Goal: Information Seeking & Learning: Learn about a topic

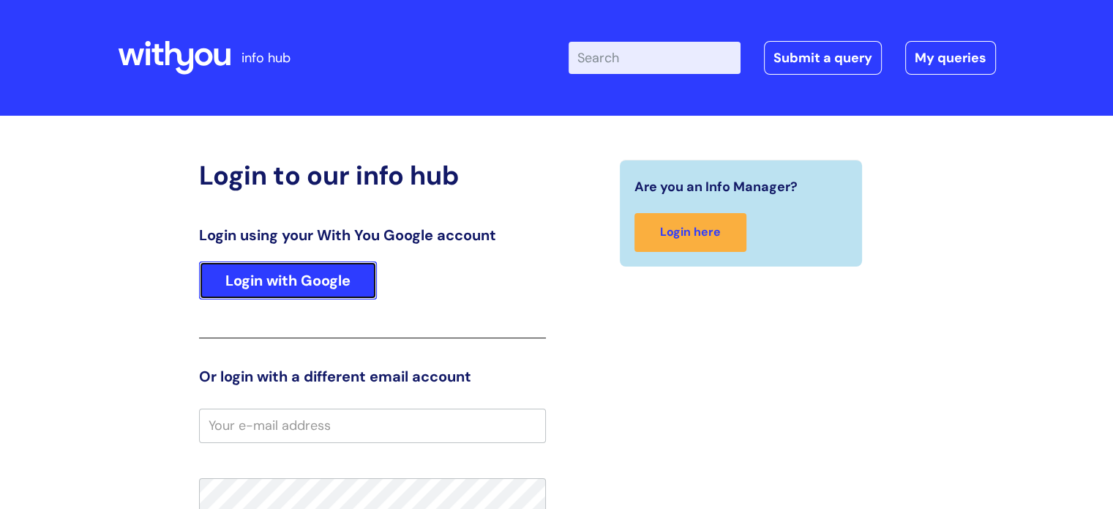
click at [336, 277] on link "Login with Google" at bounding box center [288, 280] width 178 height 38
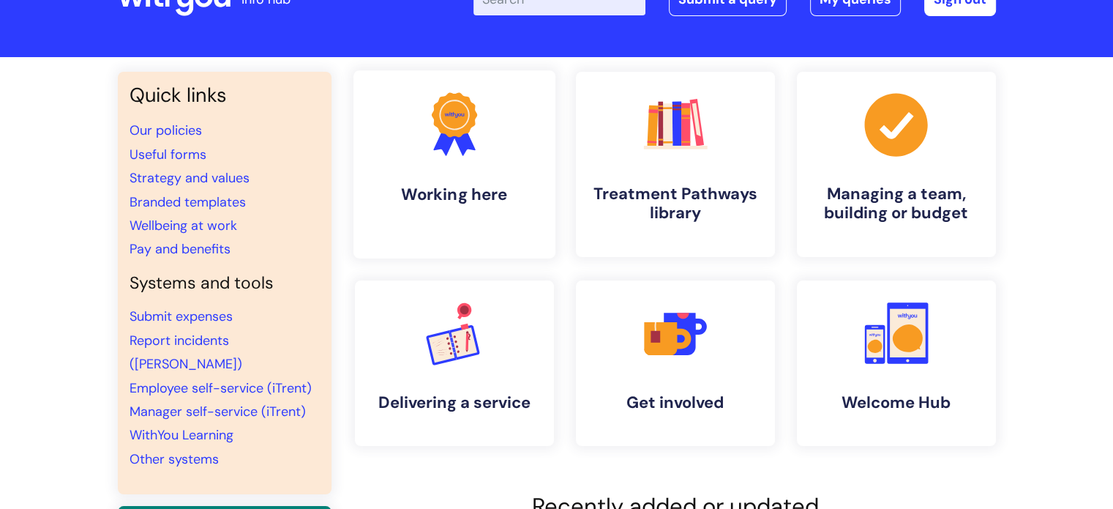
scroll to position [88, 0]
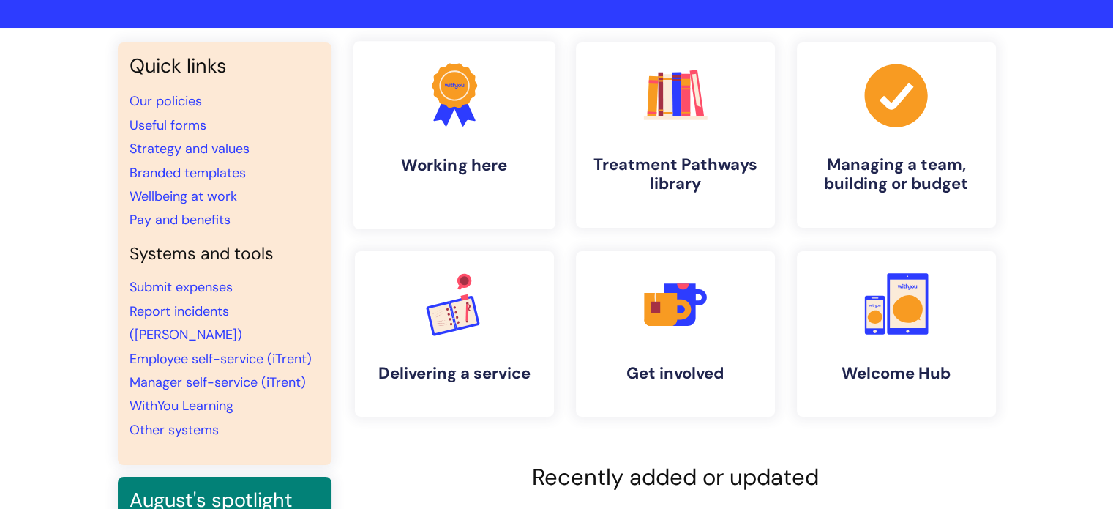
click at [479, 163] on h4 "Working here" at bounding box center [454, 165] width 179 height 20
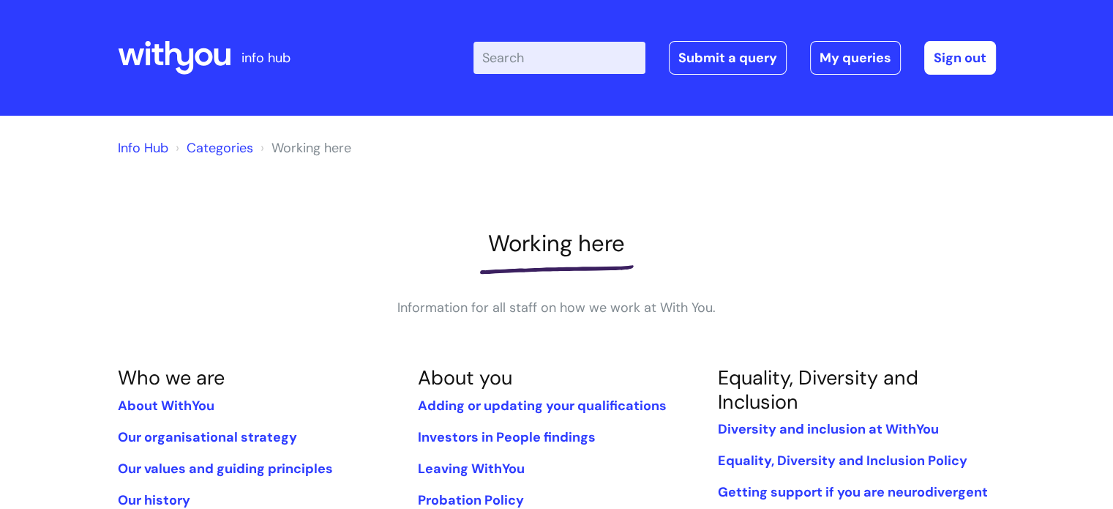
click at [524, 62] on input "Enter your search term here..." at bounding box center [560, 58] width 172 height 32
type input "e learning"
click button "Search" at bounding box center [0, 0] width 0 height 0
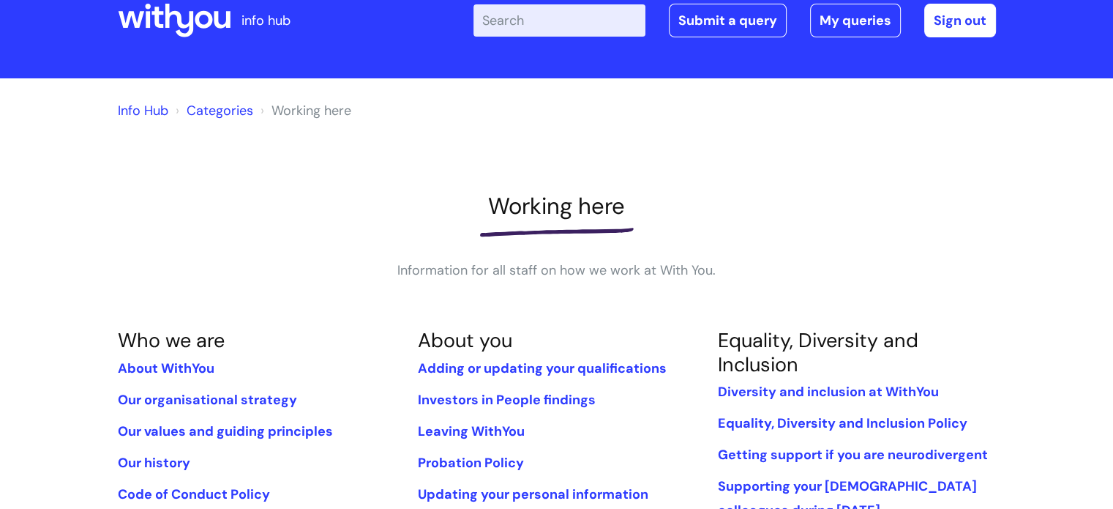
scroll to position [29, 0]
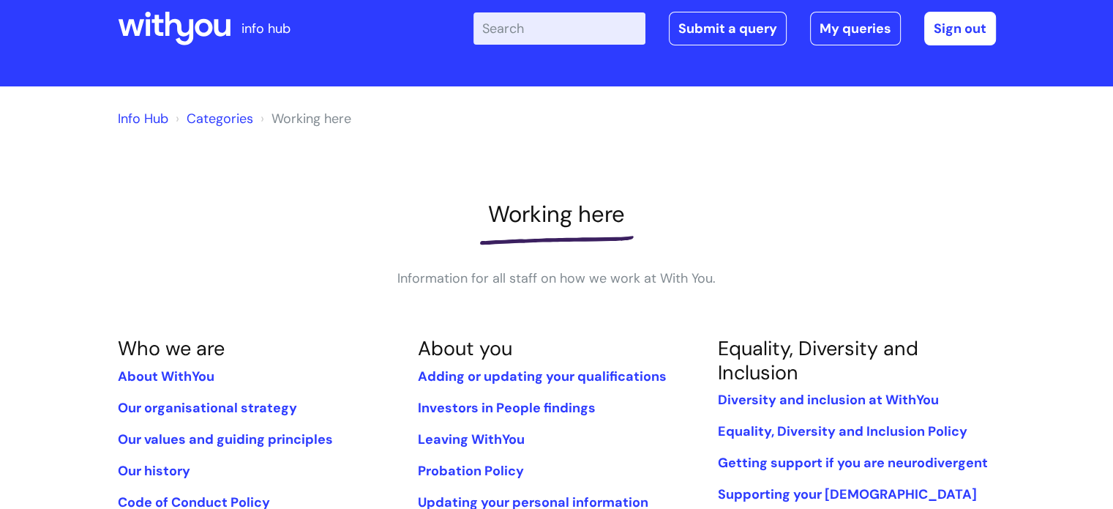
click at [168, 35] on icon at bounding box center [179, 29] width 29 height 34
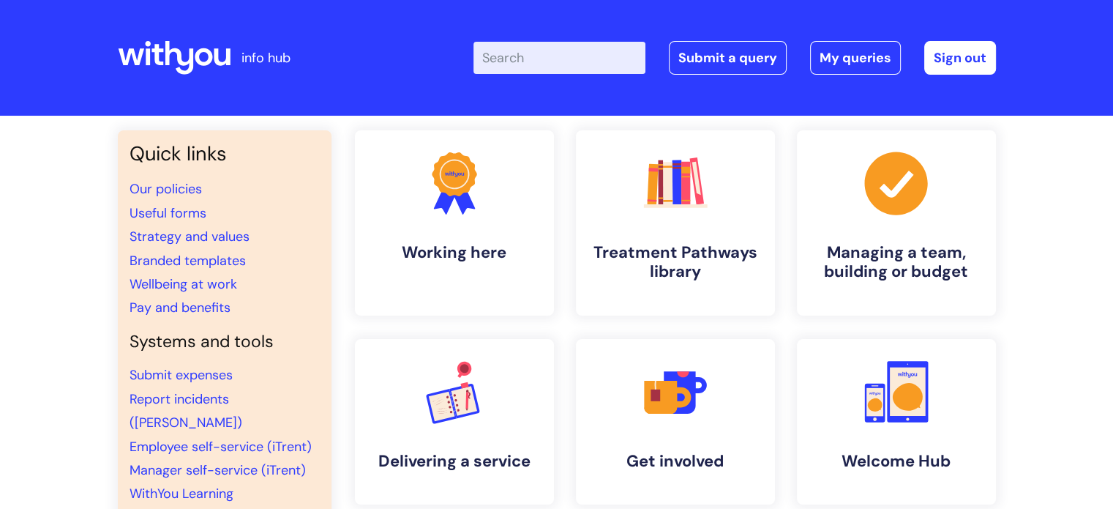
click at [538, 74] on div "Enter your search term here... Search Submit a query My queries Welcome [PERSON…" at bounding box center [735, 58] width 523 height 34
click at [538, 69] on input "Enter your search term here..." at bounding box center [560, 58] width 172 height 32
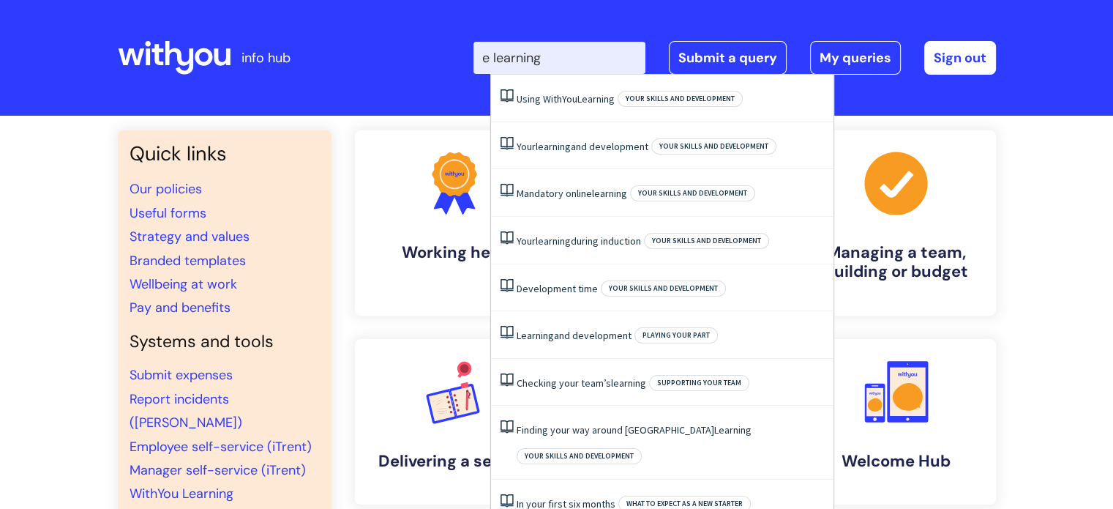
type input "e learning"
click button "Search" at bounding box center [0, 0] width 0 height 0
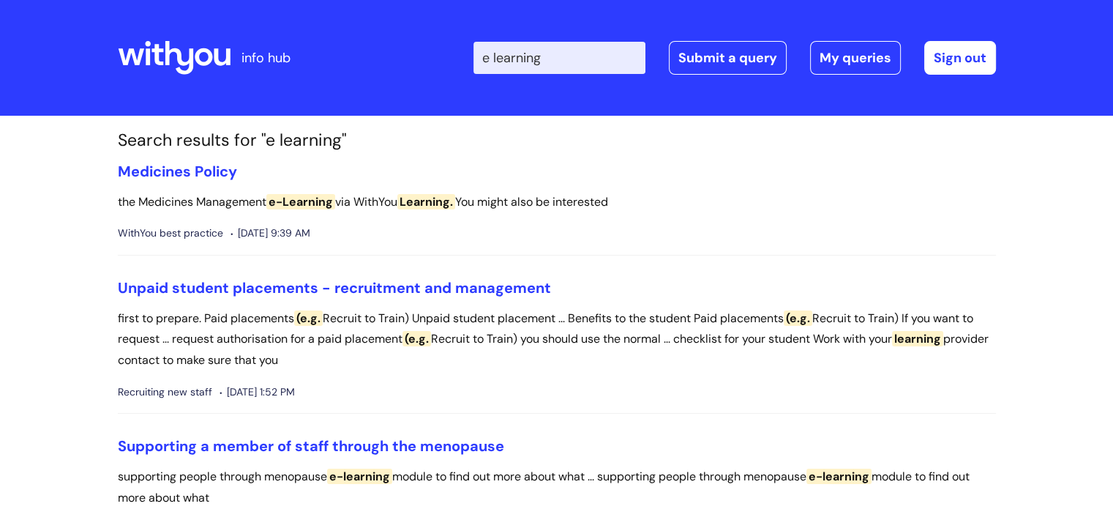
click at [207, 64] on icon at bounding box center [204, 57] width 18 height 18
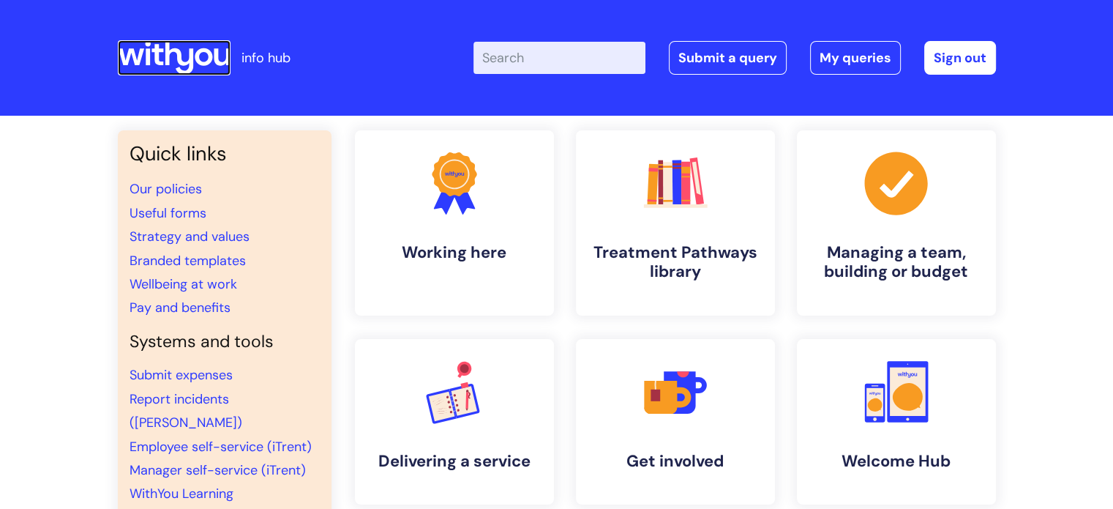
click at [207, 64] on icon at bounding box center [204, 57] width 18 height 18
click at [571, 71] on input "Enter your search term here..." at bounding box center [560, 58] width 172 height 32
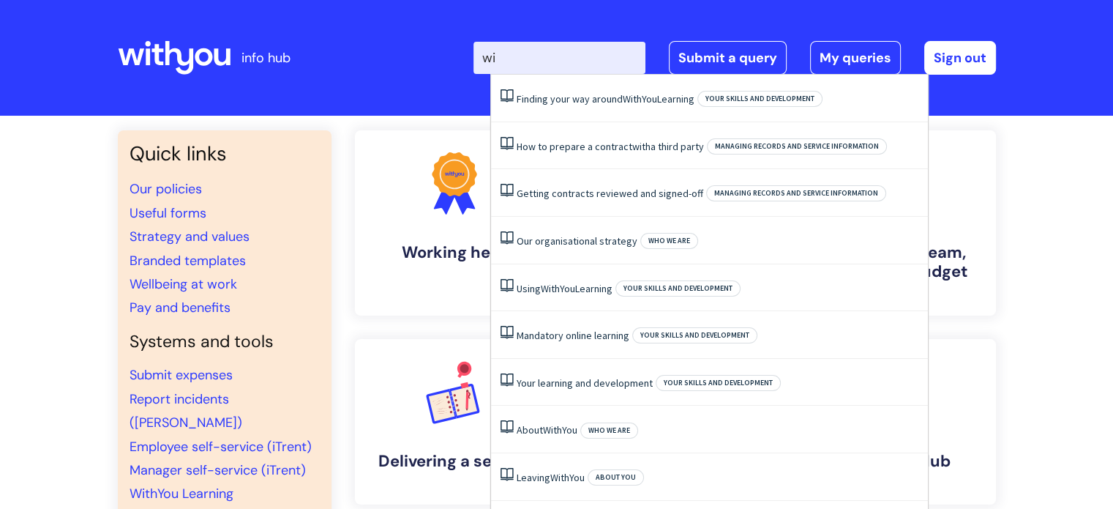
type input "w"
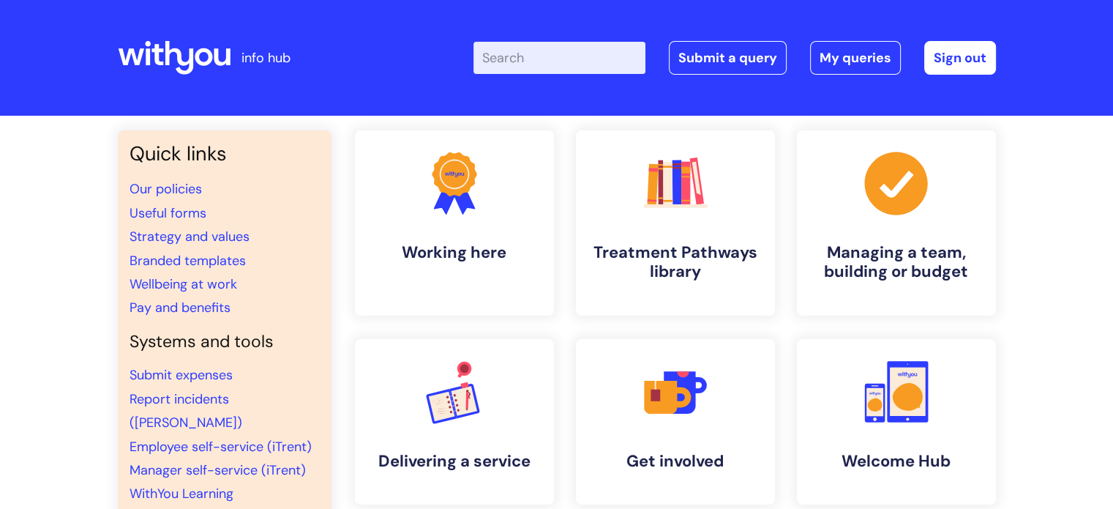
click at [0, 263] on div "Quick links Our policies Useful forms Strategy and values Branded templates Wel…" at bounding box center [556, 511] width 1113 height 791
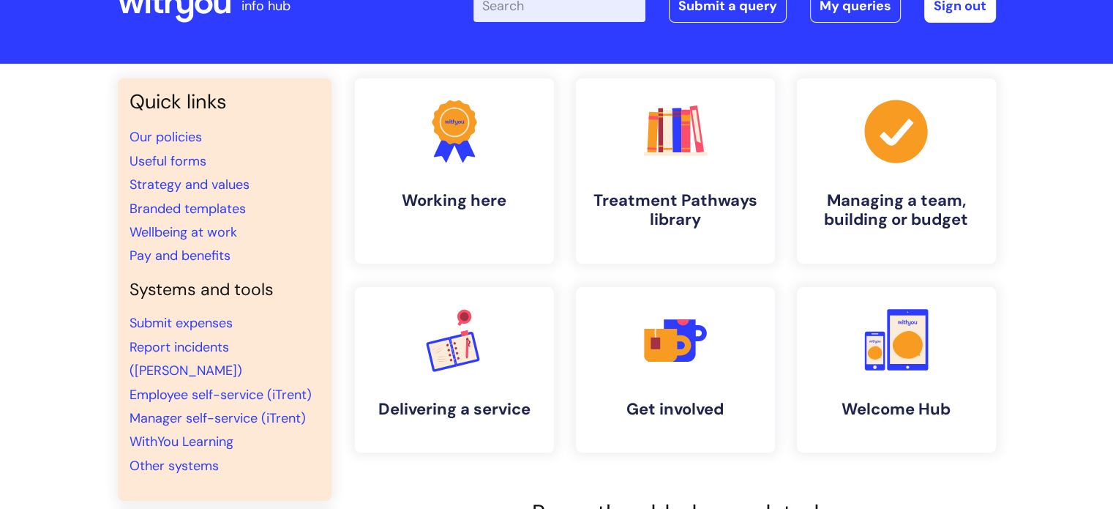
scroll to position [59, 0]
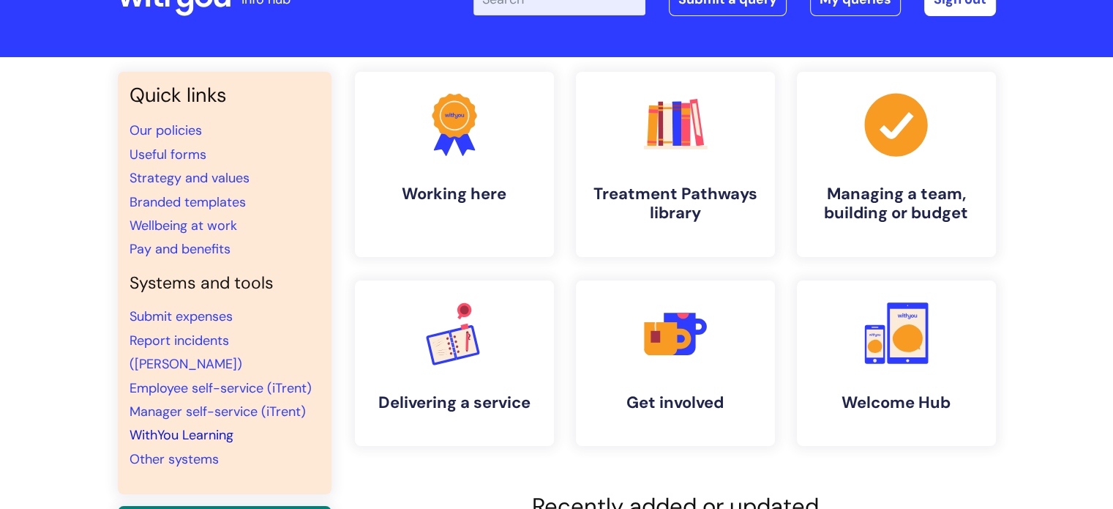
click at [174, 426] on link "WithYou Learning" at bounding box center [182, 435] width 104 height 18
click at [188, 426] on link "WithYou Learning" at bounding box center [182, 435] width 104 height 18
click at [409, 160] on link ".cls-1{fill:#f89b22;}.cls-1,.cls-2,.cls-3{stroke-width:0px;}.cls-2{fill:#2d3cff…" at bounding box center [454, 164] width 202 height 188
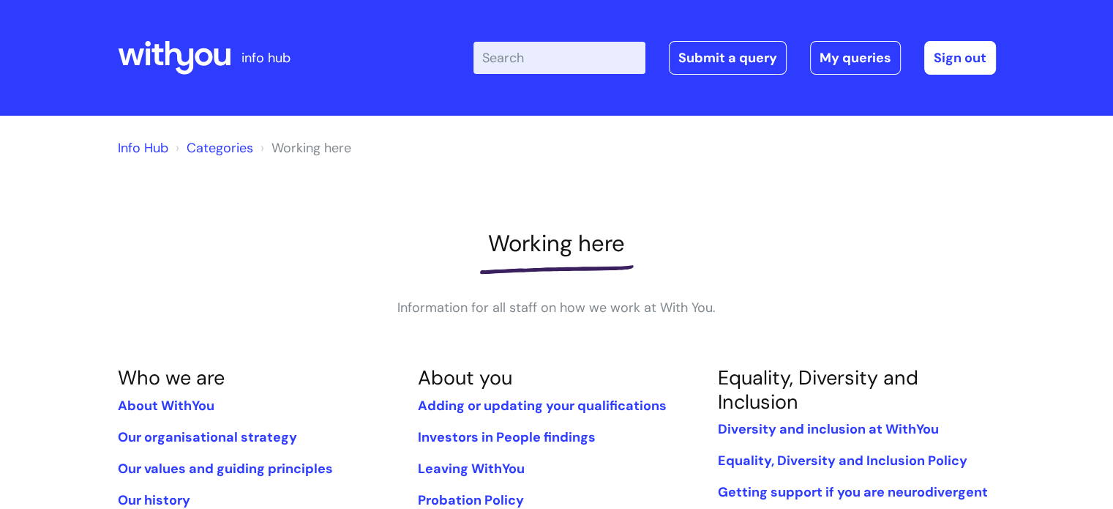
click at [180, 45] on icon at bounding box center [174, 57] width 113 height 35
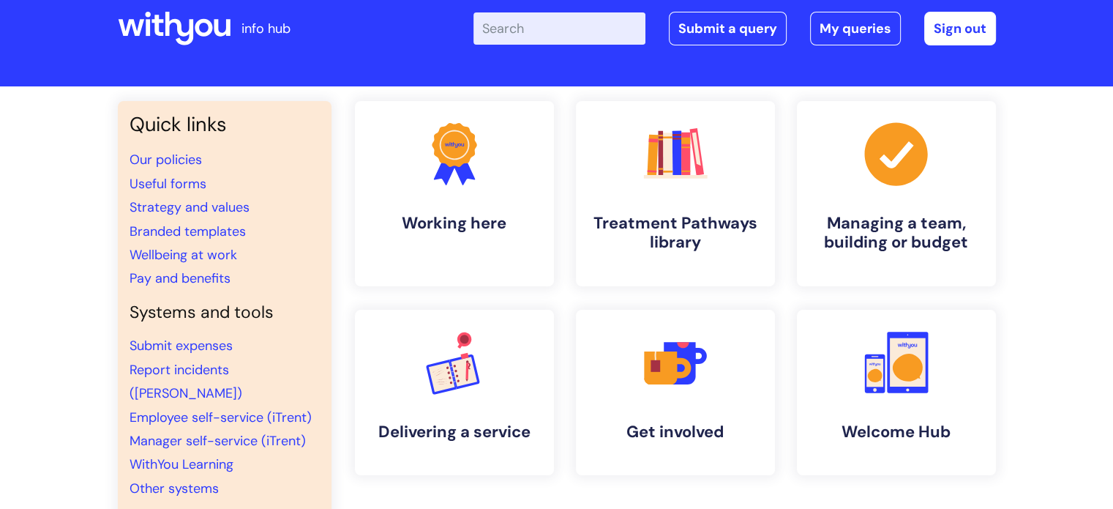
scroll to position [117, 0]
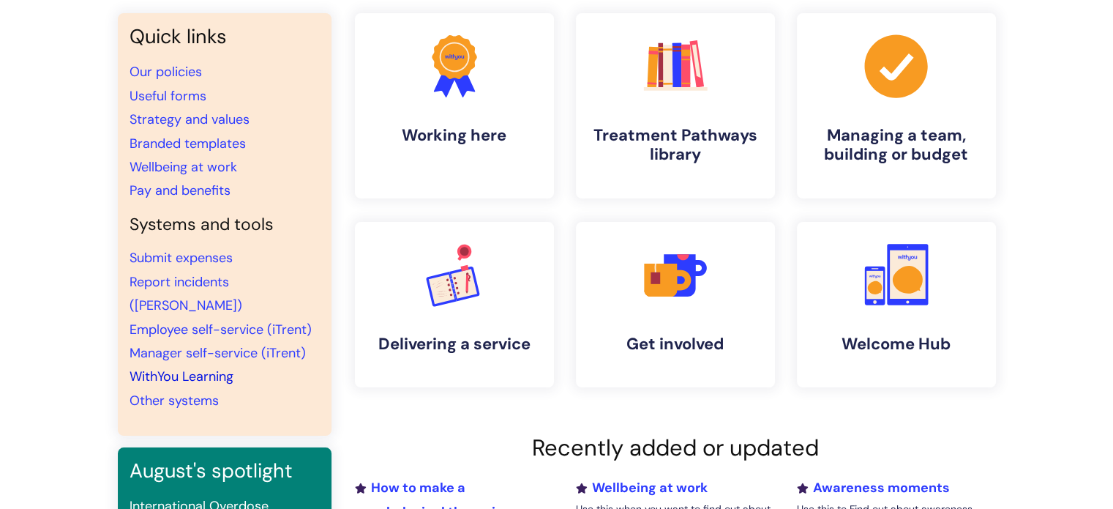
click at [185, 367] on link "WithYou Learning" at bounding box center [182, 376] width 104 height 18
click at [208, 367] on link "WithYou Learning" at bounding box center [182, 376] width 104 height 18
click at [188, 367] on link "WithYou Learning" at bounding box center [182, 376] width 104 height 18
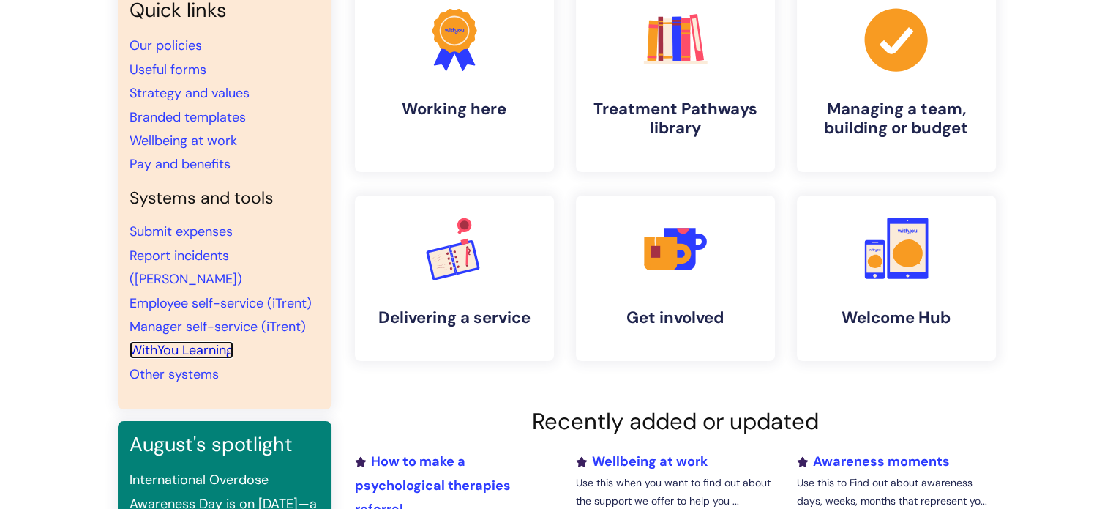
scroll to position [146, 0]
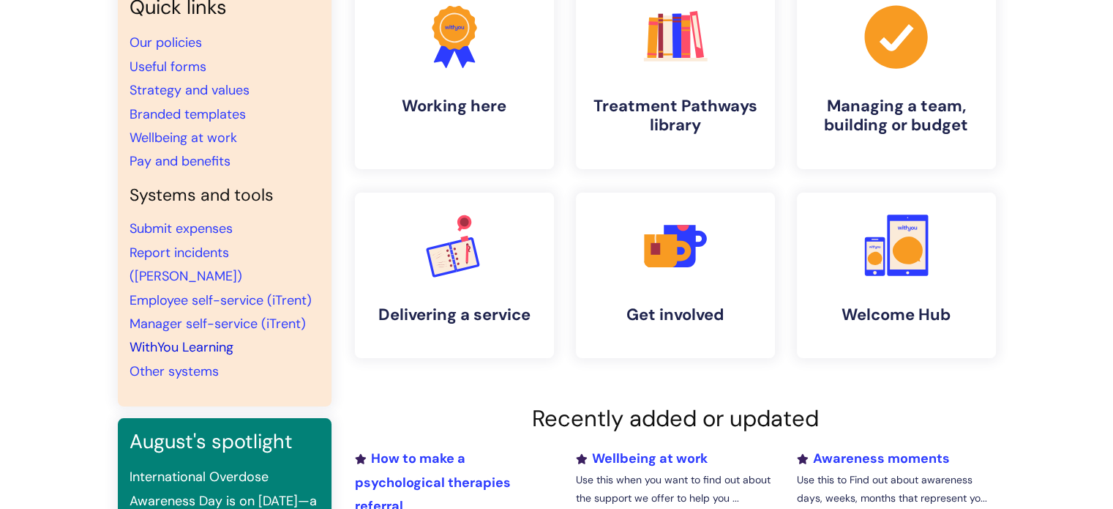
click at [194, 338] on link "WithYou Learning" at bounding box center [182, 347] width 104 height 18
click at [183, 338] on link "WithYou Learning" at bounding box center [182, 347] width 104 height 18
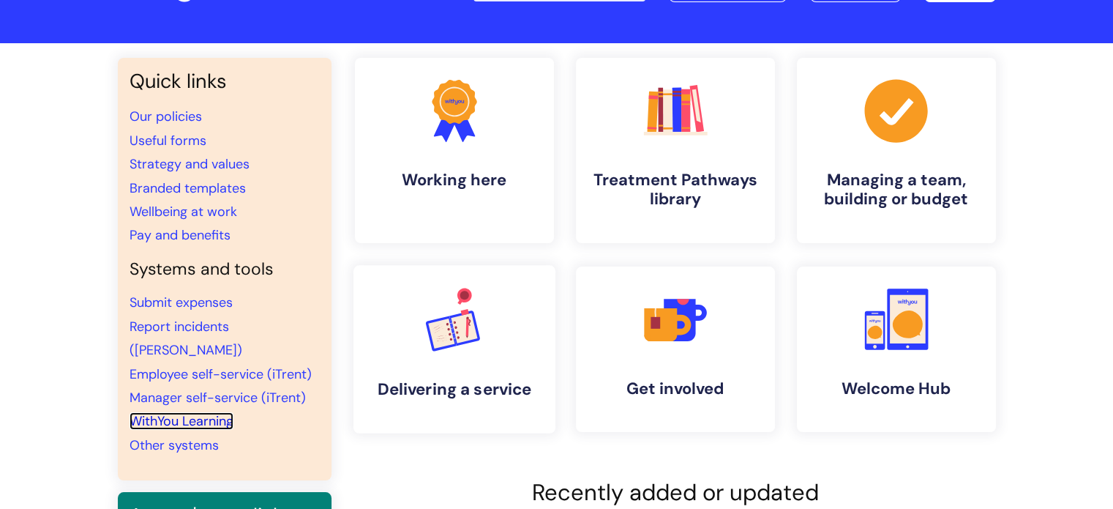
scroll to position [52, 0]
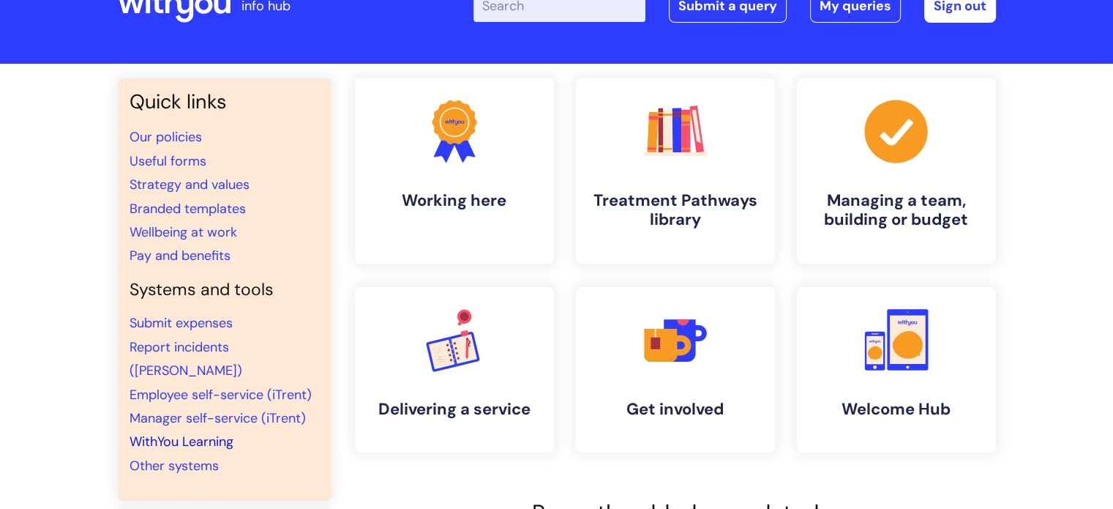
click at [169, 433] on link "WithYou Learning" at bounding box center [182, 442] width 104 height 18
